Goal: Information Seeking & Learning: Learn about a topic

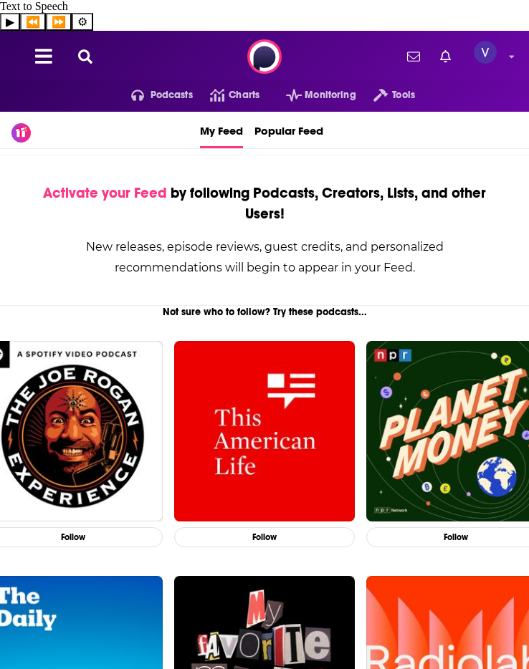
click at [86, 49] on icon at bounding box center [85, 56] width 14 height 14
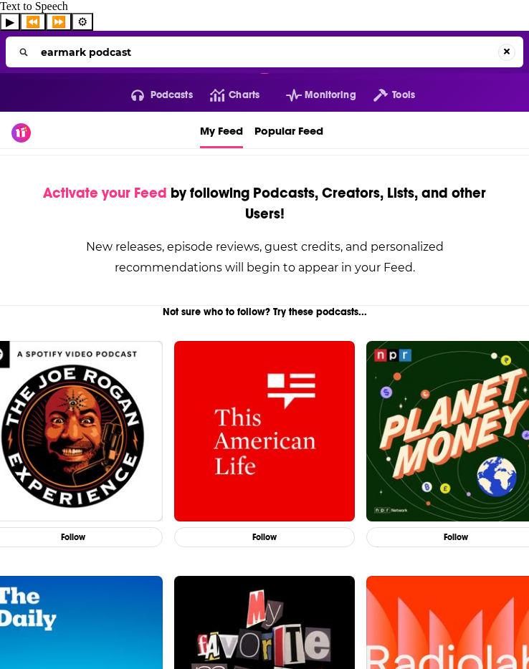
type input "earmark podcast"
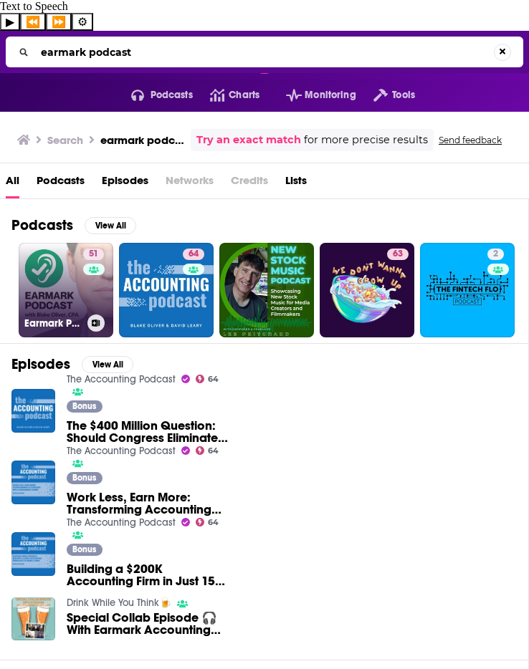
click at [60, 266] on link "51 Earmark Podcast | Earn Free Accounting CPE" at bounding box center [66, 290] width 95 height 95
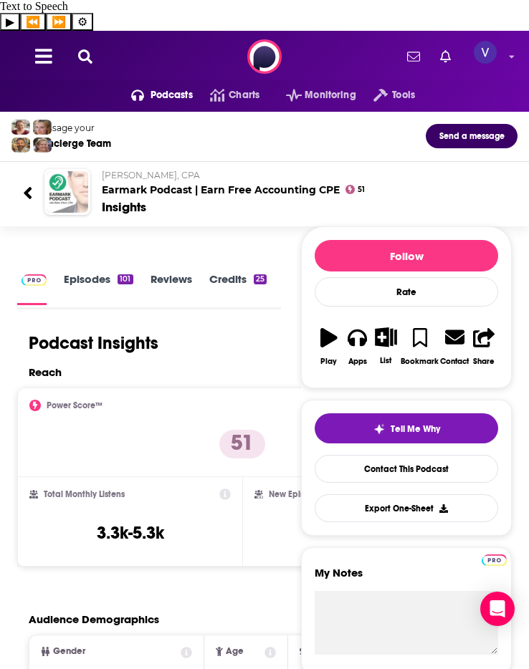
click at [93, 272] on link "Episodes 101" at bounding box center [98, 288] width 69 height 32
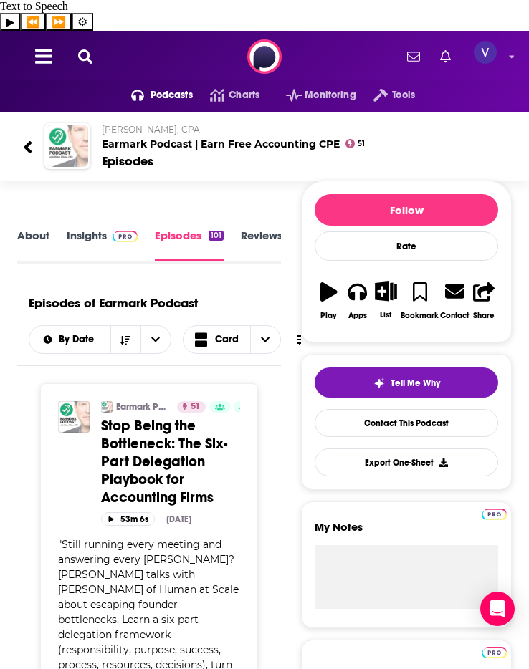
click at [97, 229] on link "Insights" at bounding box center [102, 245] width 71 height 33
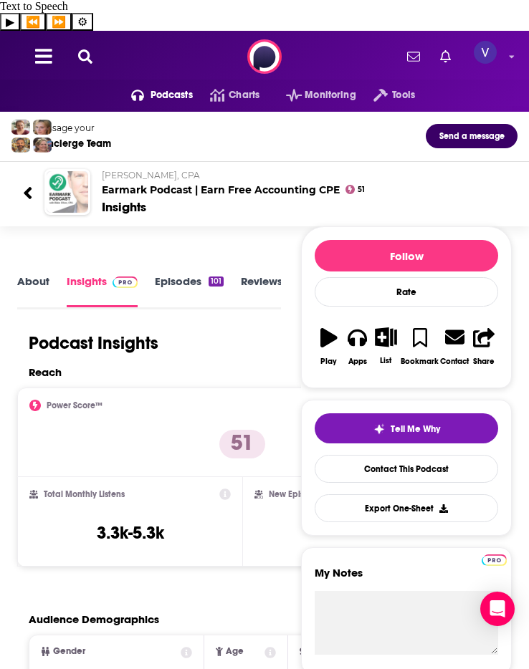
click at [45, 274] on link "About" at bounding box center [33, 290] width 32 height 32
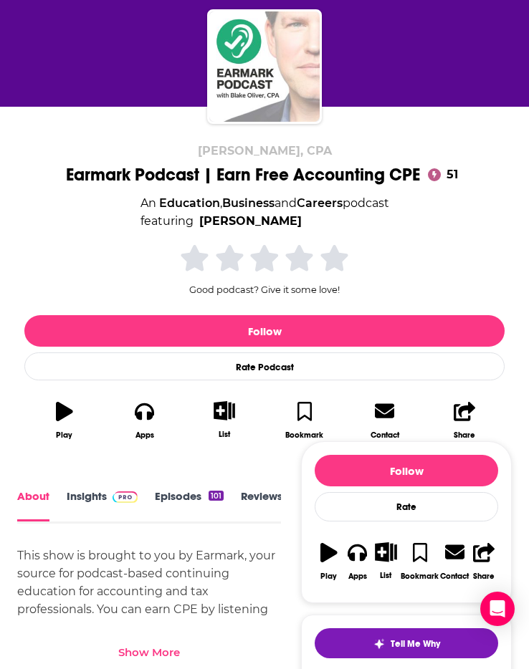
scroll to position [135, 0]
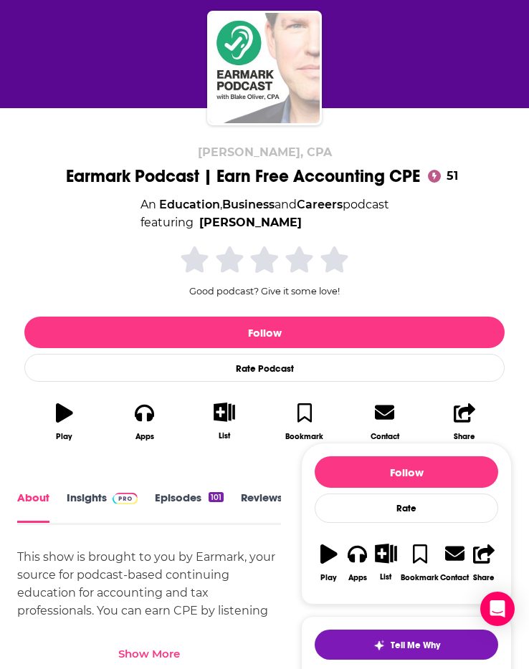
click at [100, 491] on link "Insights" at bounding box center [102, 507] width 71 height 32
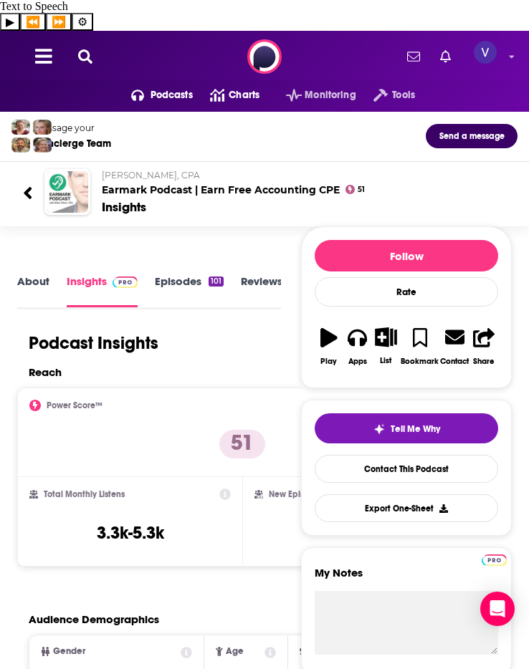
click at [244, 85] on span "Charts" at bounding box center [244, 95] width 31 height 20
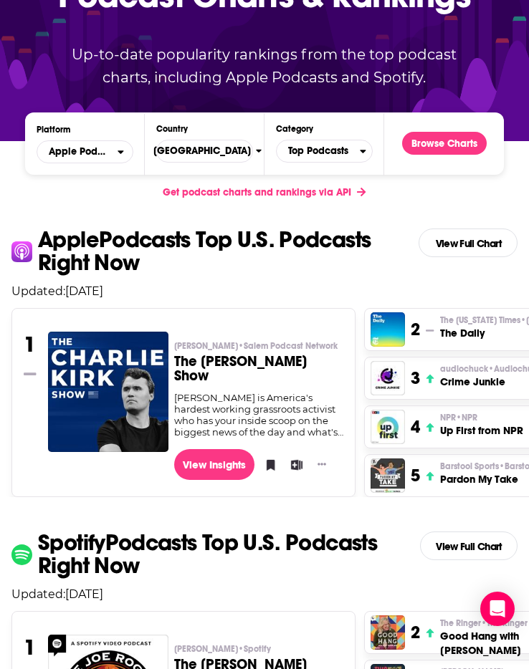
scroll to position [219, 0]
